Goal: Task Accomplishment & Management: Use online tool/utility

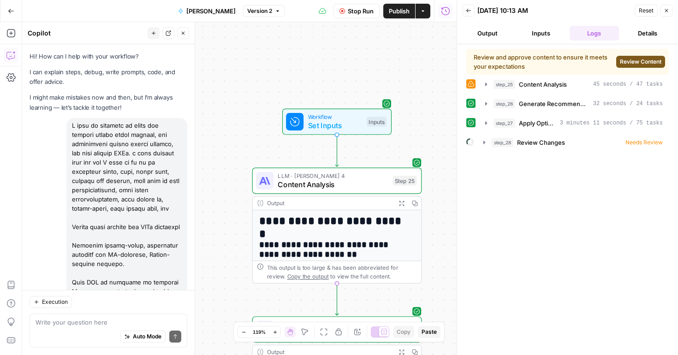
scroll to position [3067, 0]
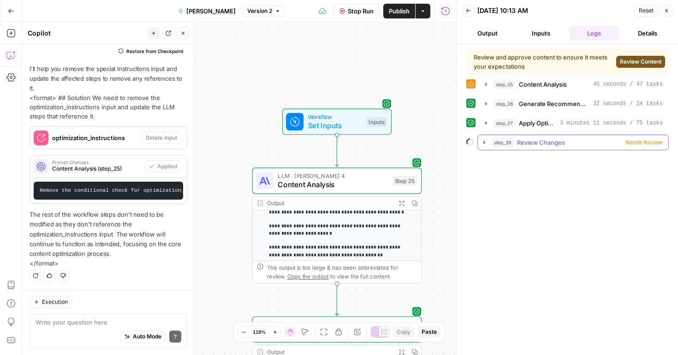
click at [485, 142] on icon "button" at bounding box center [484, 142] width 2 height 3
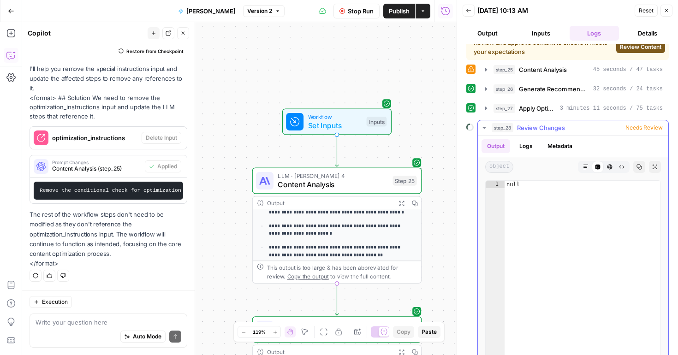
scroll to position [31, 0]
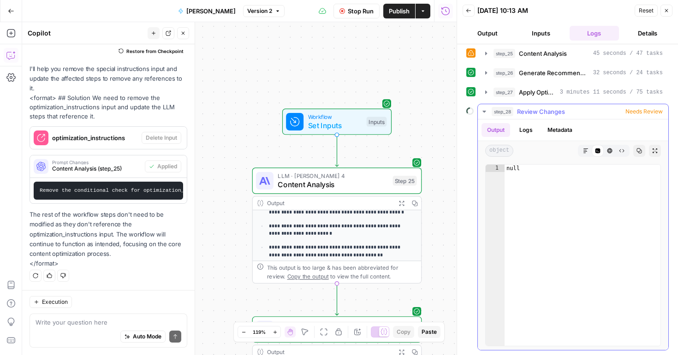
click at [484, 112] on icon "button" at bounding box center [483, 112] width 3 height 2
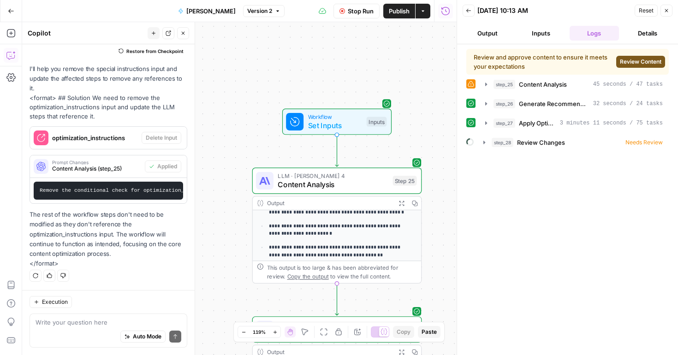
scroll to position [0, 0]
click at [628, 64] on span "Review Content" at bounding box center [641, 62] width 42 height 8
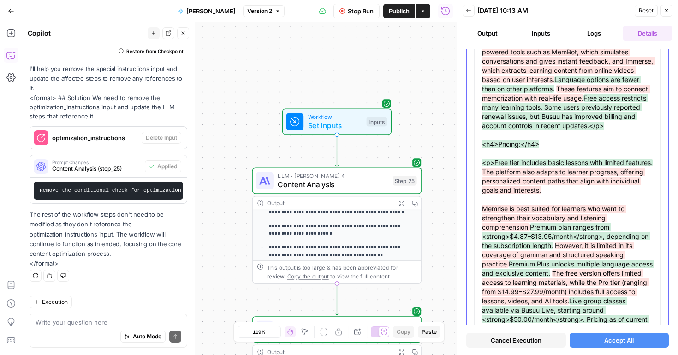
scroll to position [7535, 0]
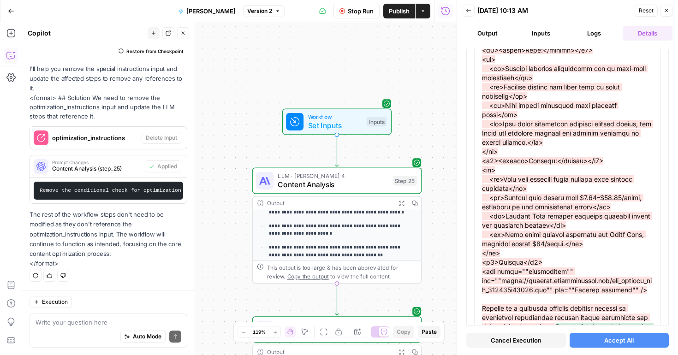
click at [612, 339] on span "Accept All" at bounding box center [619, 340] width 30 height 9
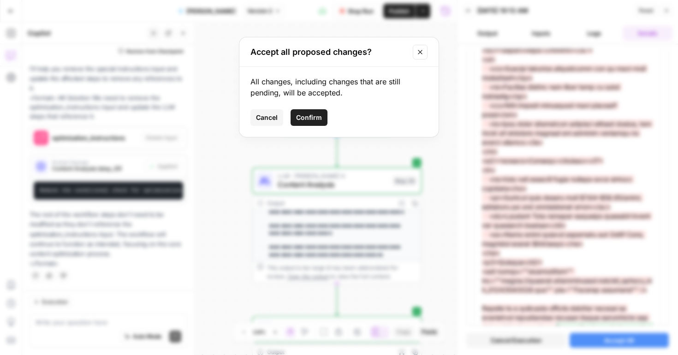
click at [309, 116] on span "Confirm" at bounding box center [309, 117] width 26 height 9
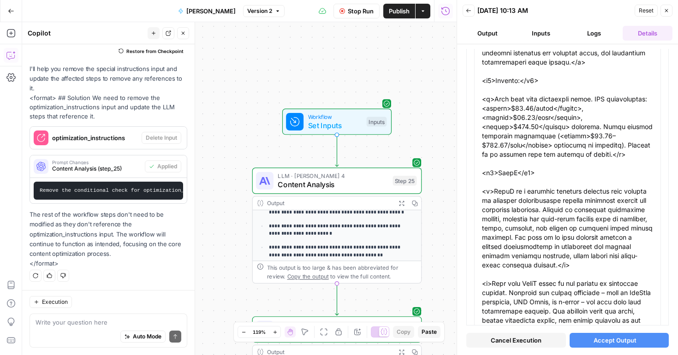
scroll to position [7519, 0]
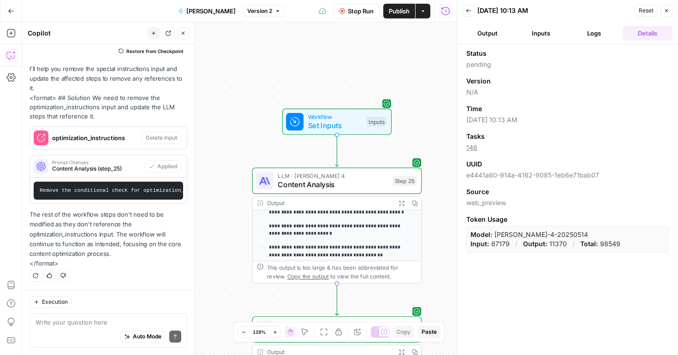
click at [534, 33] on button "Inputs" at bounding box center [541, 33] width 50 height 15
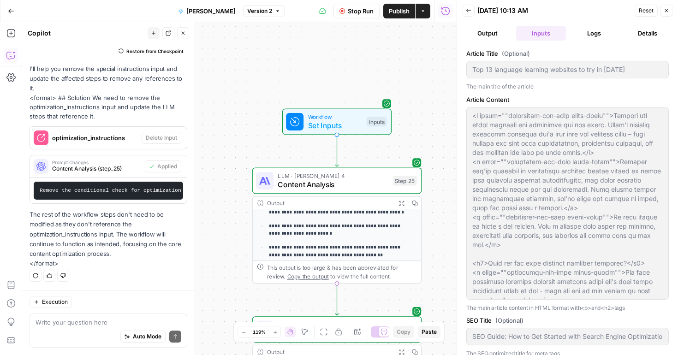
click at [490, 32] on button "Output" at bounding box center [488, 33] width 50 height 15
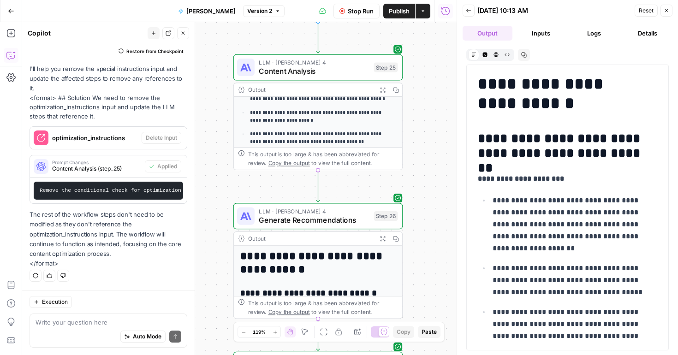
drag, startPoint x: 426, startPoint y: 205, endPoint x: 412, endPoint y: 100, distance: 106.5
click at [412, 100] on div "**********" at bounding box center [239, 188] width 434 height 333
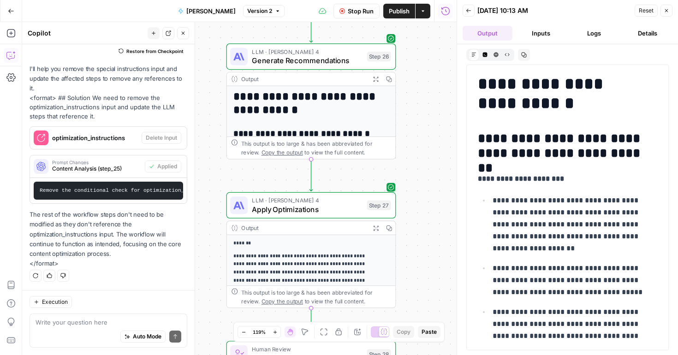
drag, startPoint x: 438, startPoint y: 123, endPoint x: 438, endPoint y: 86, distance: 36.9
click at [438, 83] on div "**********" at bounding box center [239, 188] width 434 height 333
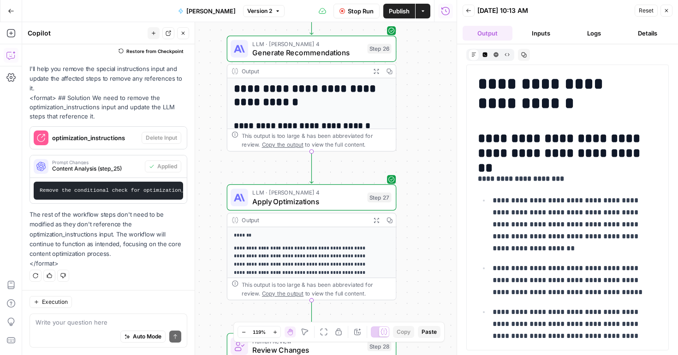
drag, startPoint x: 447, startPoint y: 225, endPoint x: 450, endPoint y: 104, distance: 120.9
click at [450, 104] on div "**********" at bounding box center [239, 188] width 434 height 333
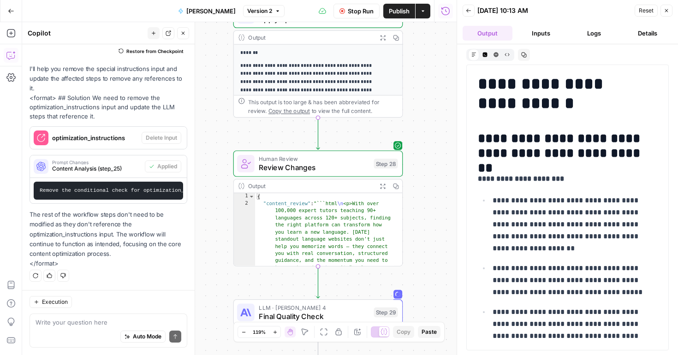
drag, startPoint x: 435, startPoint y: 184, endPoint x: 439, endPoint y: 125, distance: 58.3
click at [439, 125] on div "**********" at bounding box center [239, 188] width 434 height 333
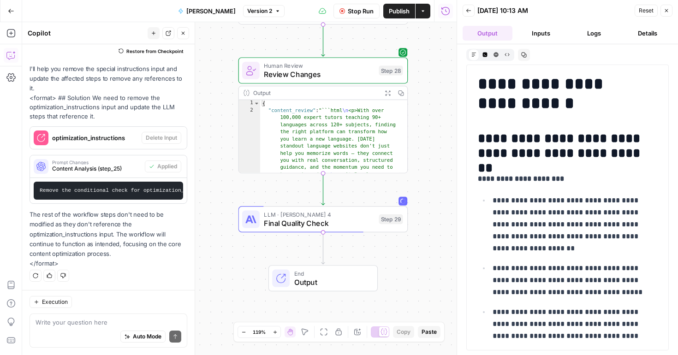
drag, startPoint x: 429, startPoint y: 253, endPoint x: 430, endPoint y: 187, distance: 65.9
click at [430, 187] on div "**********" at bounding box center [239, 188] width 434 height 333
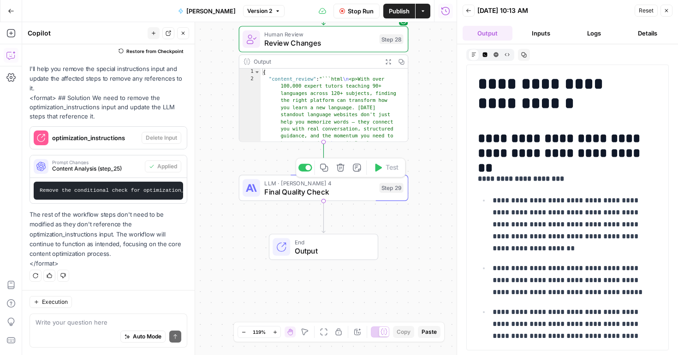
click at [361, 191] on span "Final Quality Check" at bounding box center [319, 191] width 111 height 11
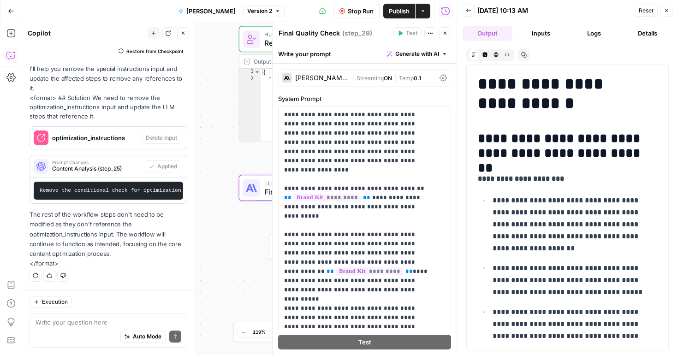
click at [592, 32] on button "Logs" at bounding box center [595, 33] width 50 height 15
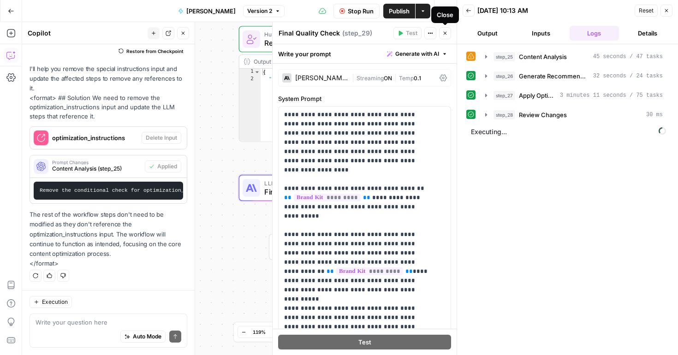
click at [444, 34] on icon "button" at bounding box center [445, 33] width 3 height 3
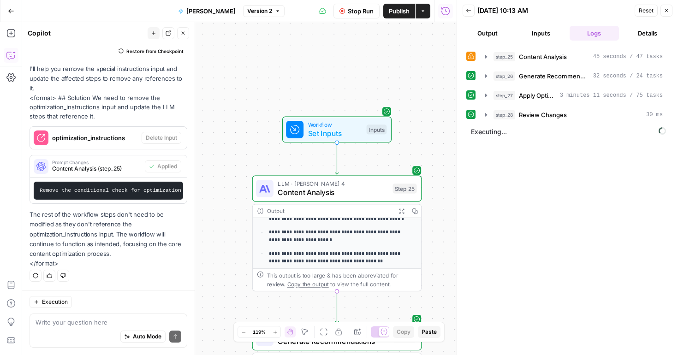
scroll to position [184, 0]
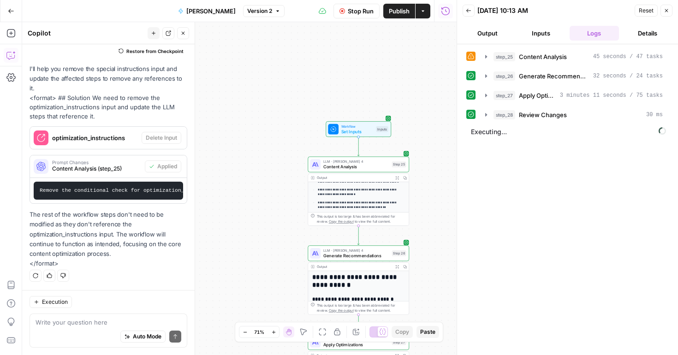
drag, startPoint x: 442, startPoint y: 255, endPoint x: 398, endPoint y: 136, distance: 125.9
click at [398, 136] on div "**********" at bounding box center [239, 188] width 434 height 333
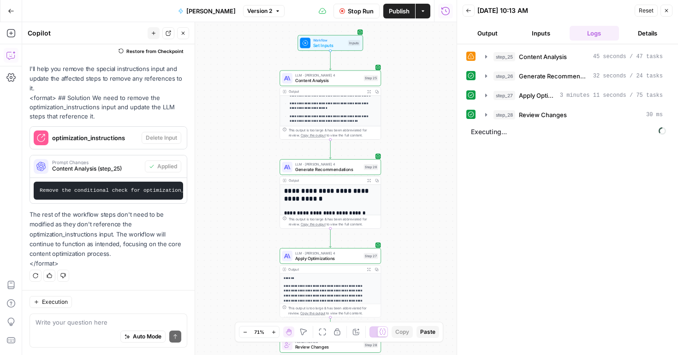
drag, startPoint x: 419, startPoint y: 218, endPoint x: 398, endPoint y: 125, distance: 95.1
click at [398, 125] on div "**********" at bounding box center [239, 188] width 434 height 333
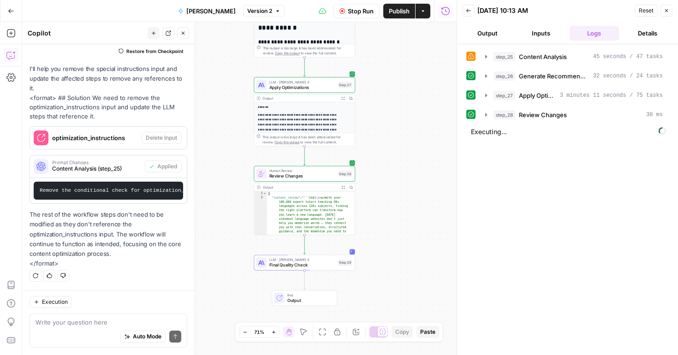
drag, startPoint x: 425, startPoint y: 228, endPoint x: 421, endPoint y: 157, distance: 71.1
click at [421, 157] on div "**********" at bounding box center [239, 188] width 434 height 333
click at [316, 267] on span "Final Quality Check" at bounding box center [302, 265] width 66 height 6
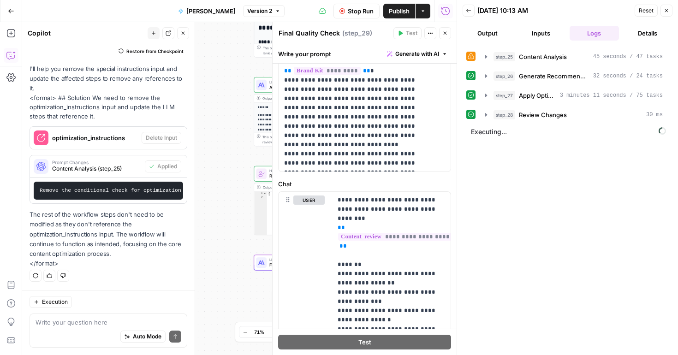
scroll to position [477, 0]
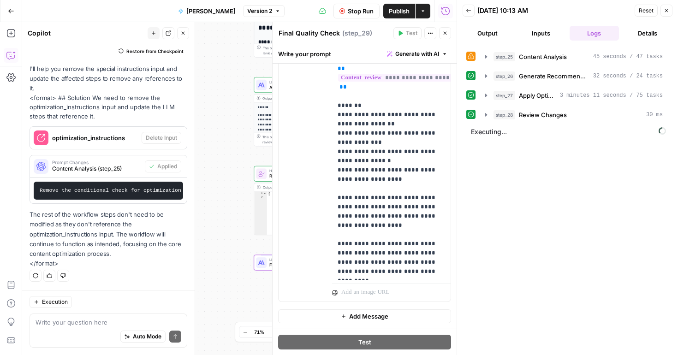
click at [225, 156] on div "**********" at bounding box center [239, 188] width 434 height 333
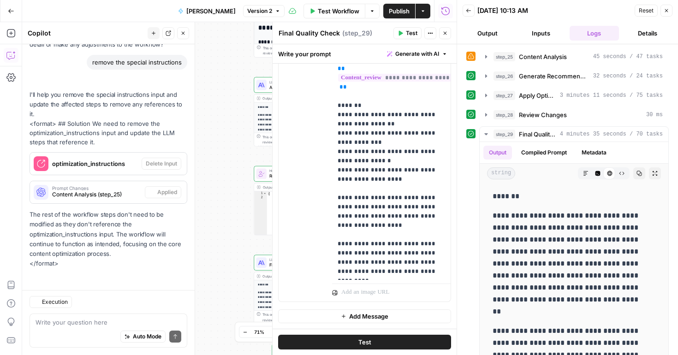
scroll to position [3034, 0]
click at [549, 34] on button "Inputs" at bounding box center [541, 33] width 50 height 15
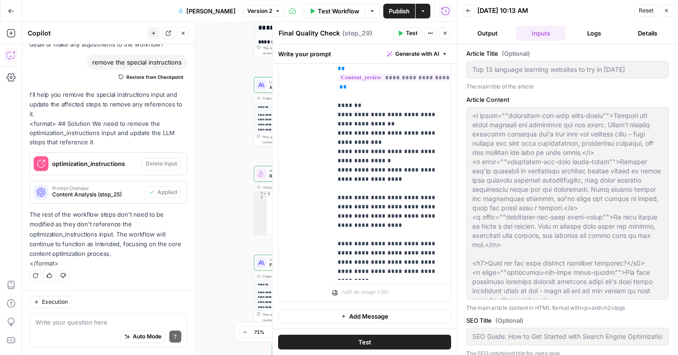
click at [489, 34] on button "Output" at bounding box center [488, 33] width 50 height 15
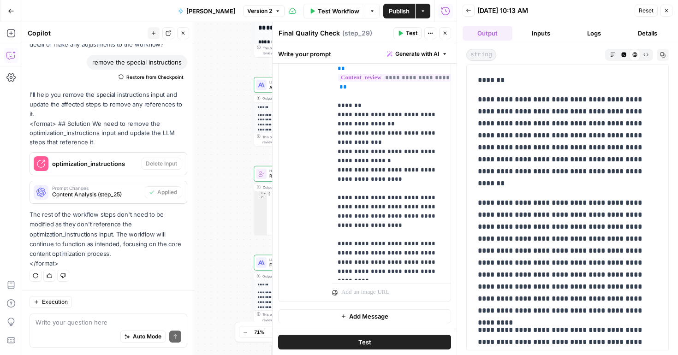
click at [607, 53] on button "Markdown" at bounding box center [612, 54] width 11 height 11
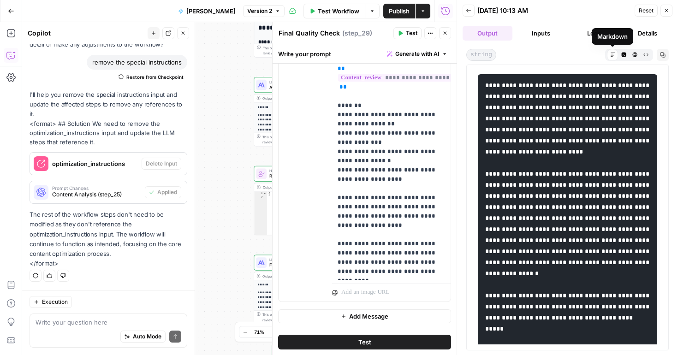
click at [621, 56] on icon "button" at bounding box center [623, 54] width 5 height 5
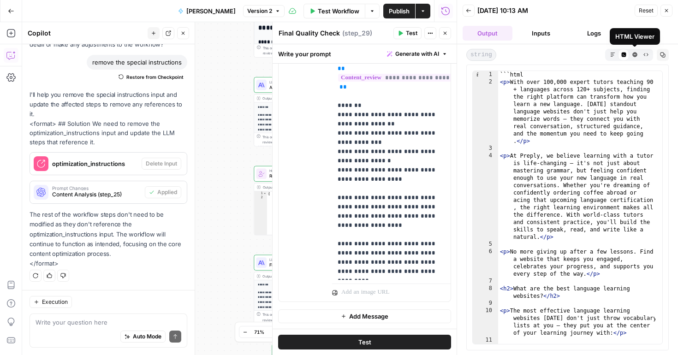
click at [634, 55] on icon "button" at bounding box center [634, 54] width 5 height 5
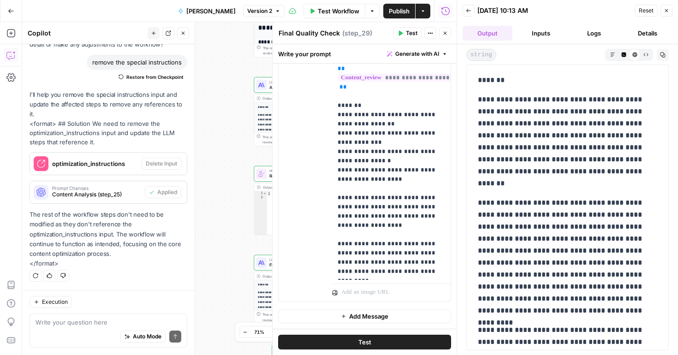
click at [645, 55] on icon "button" at bounding box center [645, 54] width 5 height 5
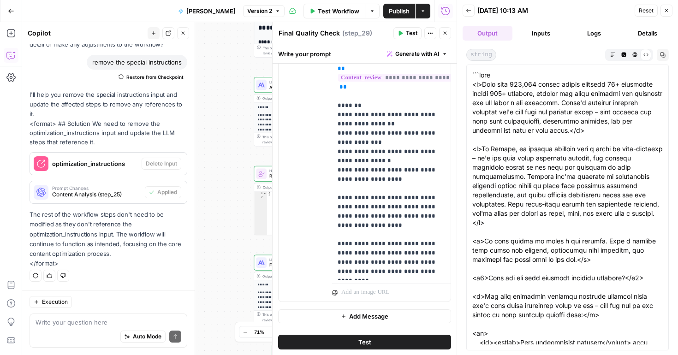
click at [662, 57] on icon "button" at bounding box center [663, 55] width 6 height 6
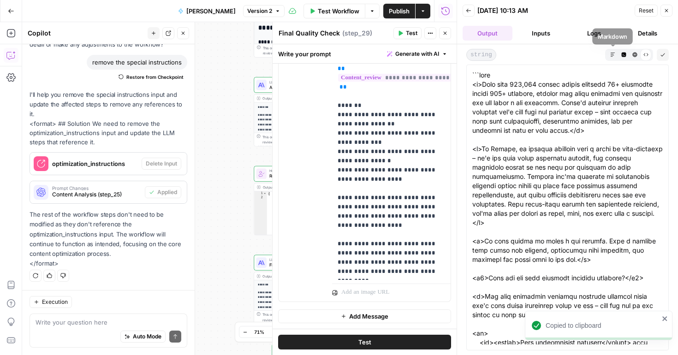
click at [613, 53] on icon "button" at bounding box center [612, 54] width 5 height 5
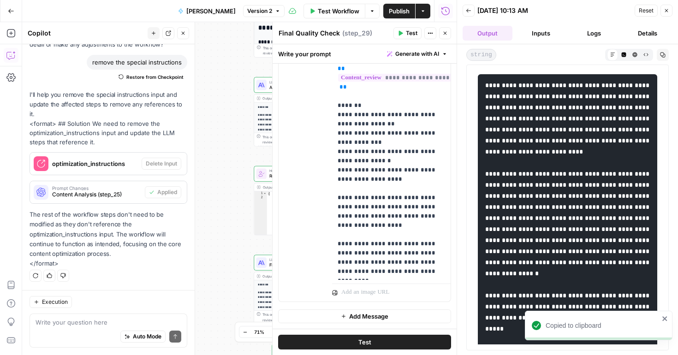
click at [621, 54] on icon "button" at bounding box center [623, 54] width 5 height 5
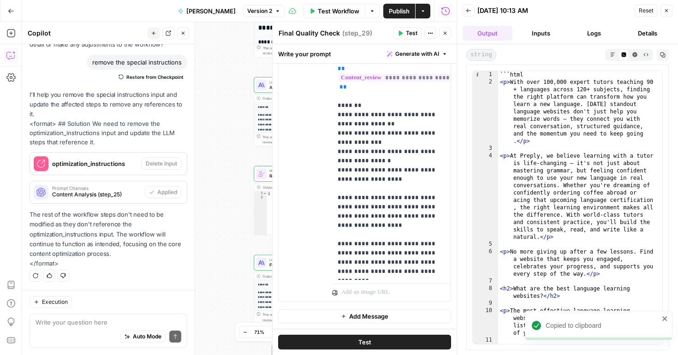
click at [604, 54] on div "string Markdown Code Editor HTML Viewer Raw Output Copy" at bounding box center [567, 55] width 202 height 12
click at [613, 53] on icon "button" at bounding box center [612, 54] width 4 height 4
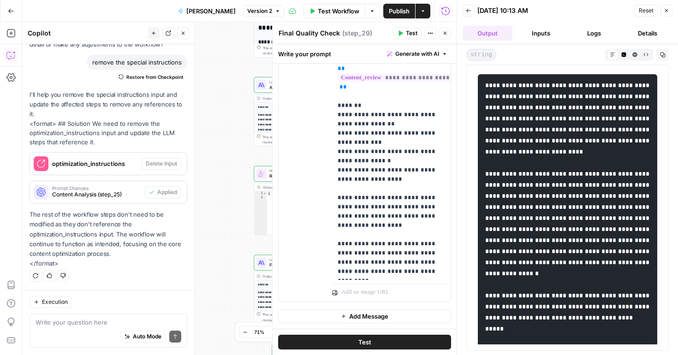
scroll to position [0, 0]
click at [635, 50] on button "HTML Viewer" at bounding box center [634, 54] width 11 height 11
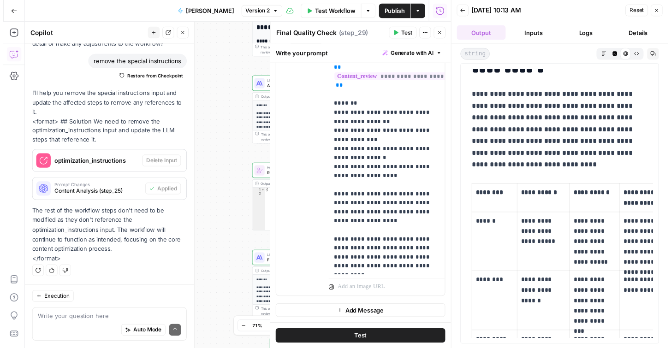
scroll to position [892, 0]
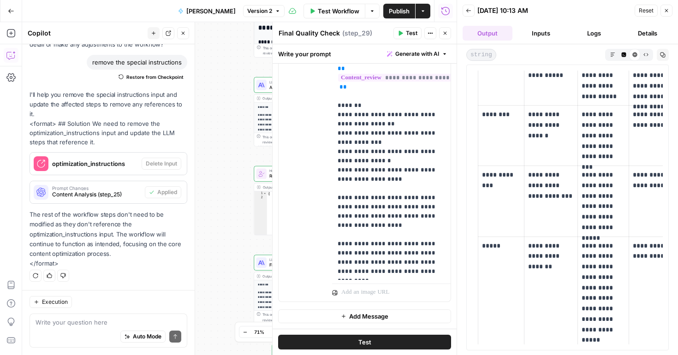
click at [241, 85] on div "**********" at bounding box center [239, 188] width 434 height 333
click at [665, 8] on icon "button" at bounding box center [667, 11] width 6 height 6
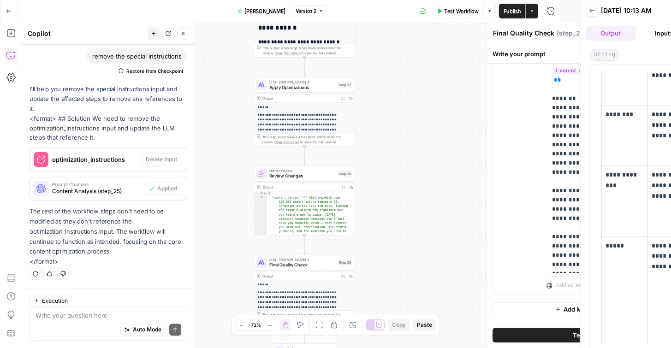
scroll to position [3034, 0]
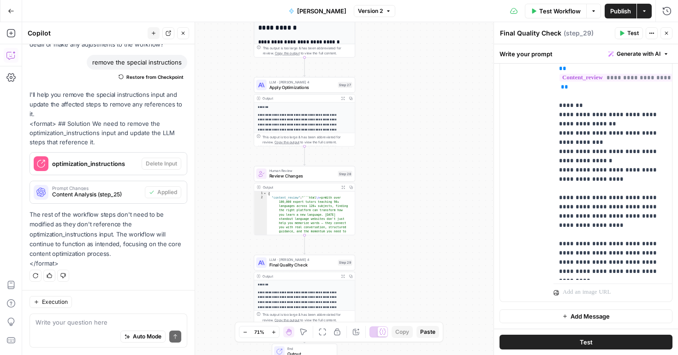
click at [669, 32] on icon "button" at bounding box center [667, 33] width 6 height 6
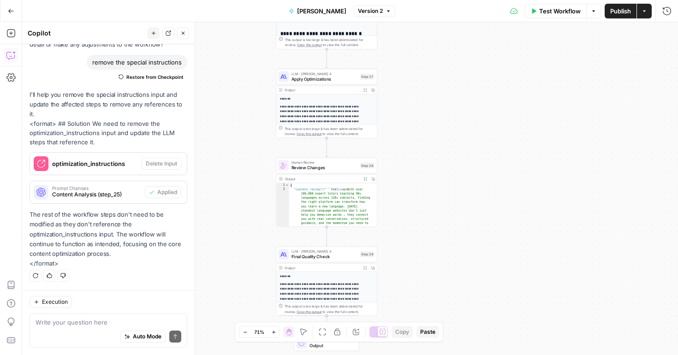
drag, startPoint x: 398, startPoint y: 191, endPoint x: 447, endPoint y: 176, distance: 51.1
click at [447, 176] on div "**********" at bounding box center [350, 188] width 656 height 333
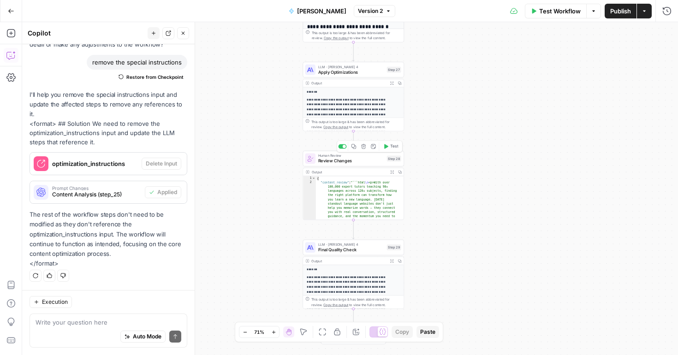
click at [355, 163] on span "Review Changes" at bounding box center [351, 161] width 66 height 6
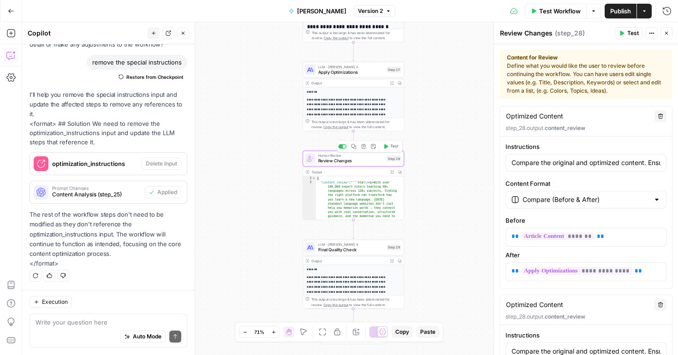
click at [364, 148] on icon "button" at bounding box center [363, 146] width 5 height 5
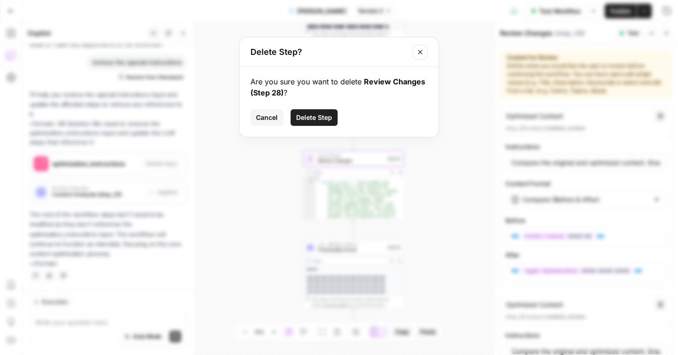
click at [316, 124] on button "Delete Step" at bounding box center [314, 117] width 47 height 17
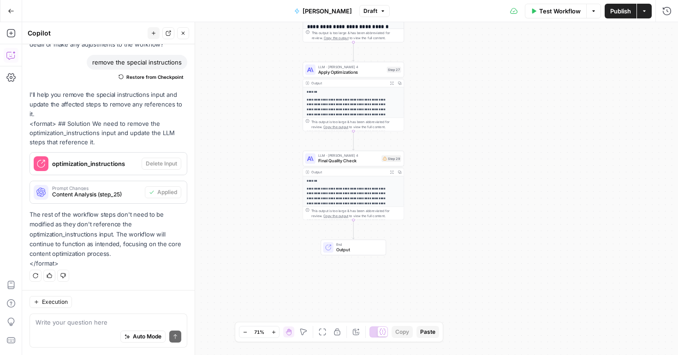
click at [352, 69] on span "Apply Optimizations" at bounding box center [351, 72] width 66 height 6
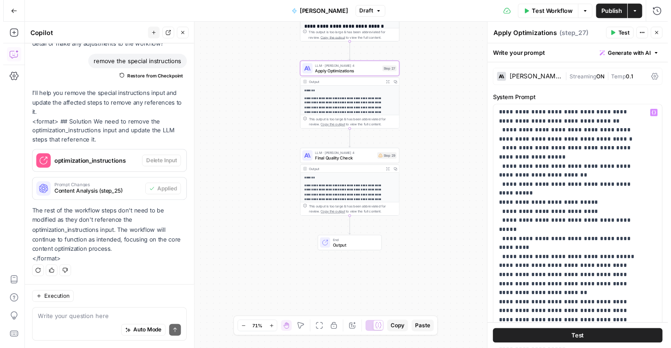
scroll to position [166, 0]
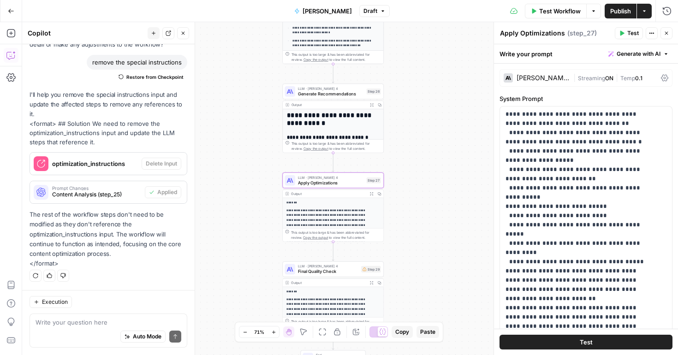
drag, startPoint x: 427, startPoint y: 61, endPoint x: 406, endPoint y: 172, distance: 112.1
click at [406, 172] on div "**********" at bounding box center [350, 188] width 656 height 333
click at [325, 92] on span "Generate Recommendations" at bounding box center [331, 93] width 66 height 6
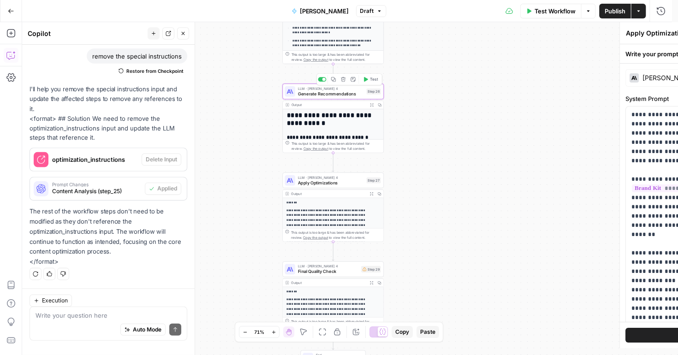
type textarea "Generate Recommendations"
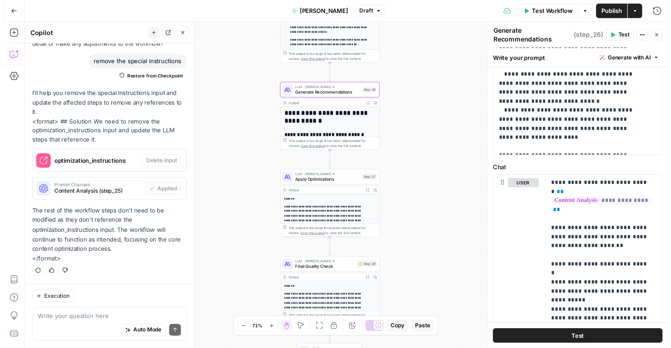
scroll to position [521, 0]
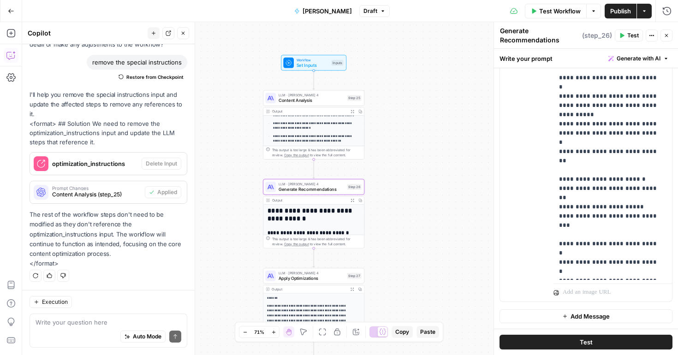
drag, startPoint x: 430, startPoint y: 140, endPoint x: 409, endPoint y: 238, distance: 100.3
click at [409, 238] on div "**********" at bounding box center [350, 188] width 656 height 333
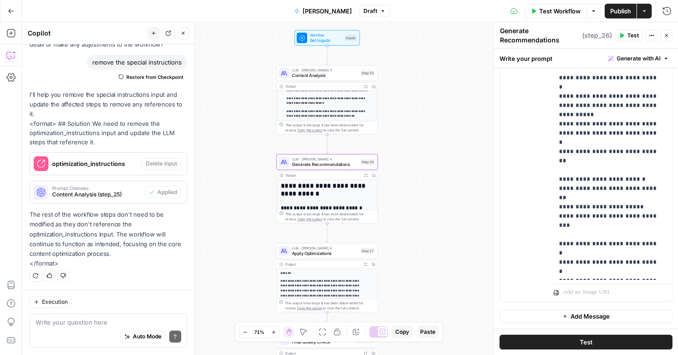
drag, startPoint x: 401, startPoint y: 185, endPoint x: 415, endPoint y: 157, distance: 31.3
click at [415, 157] on div "**********" at bounding box center [350, 188] width 656 height 333
click at [324, 75] on span "Content Analysis" at bounding box center [325, 75] width 66 height 6
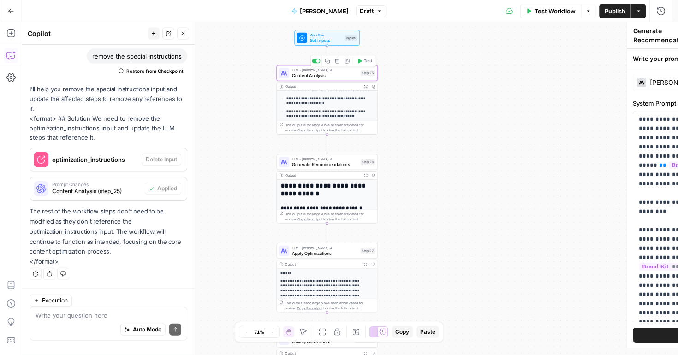
type textarea "Content Analysis"
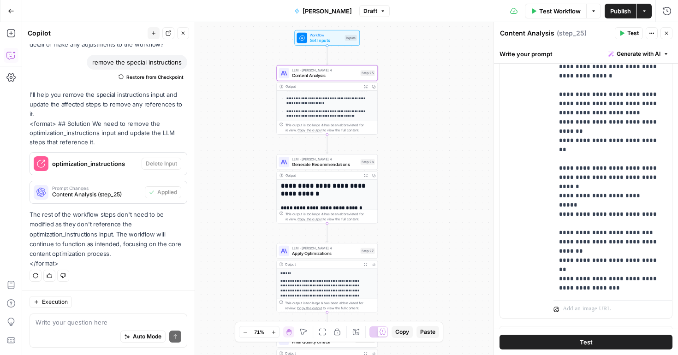
scroll to position [488, 0]
